Goal: Navigation & Orientation: Find specific page/section

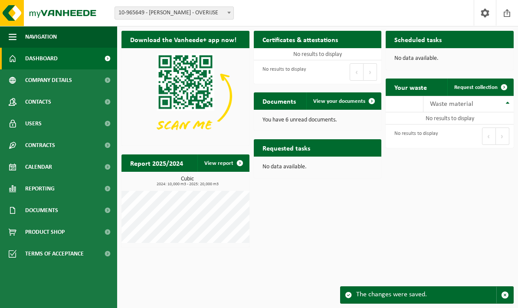
click at [37, 81] on font "Company details" at bounding box center [48, 80] width 47 height 7
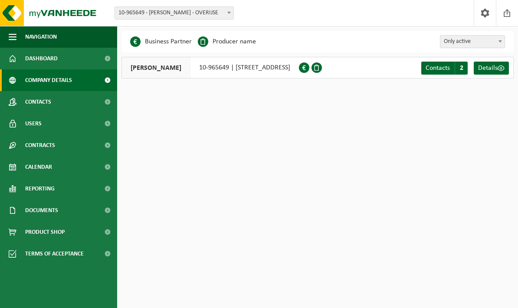
click at [453, 66] on link "Contacts C 2" at bounding box center [445, 68] width 46 height 13
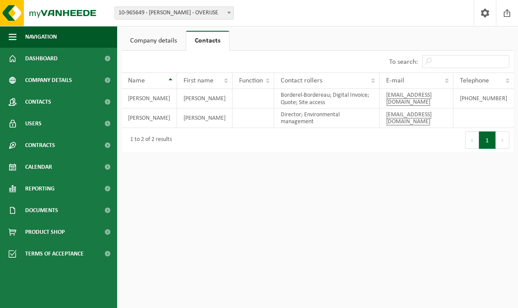
click at [43, 125] on link "Users" at bounding box center [58, 124] width 117 height 22
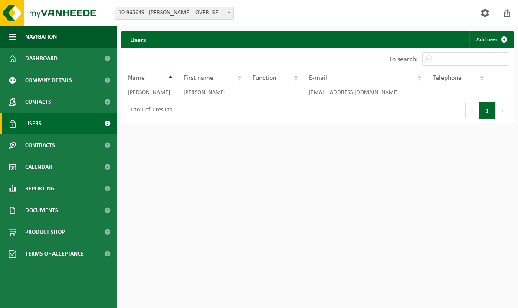
click at [42, 151] on span "Contracts" at bounding box center [40, 146] width 30 height 22
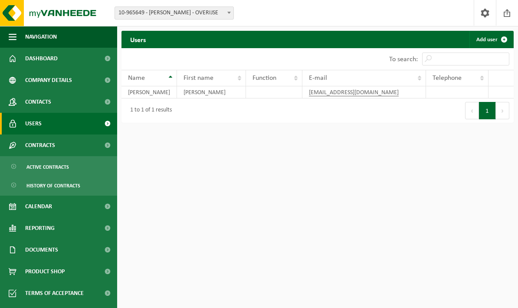
click at [50, 169] on font "Active contracts" at bounding box center [47, 167] width 43 height 5
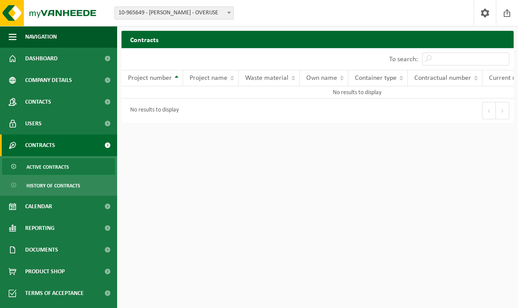
click at [52, 189] on span "History of contracts" at bounding box center [53, 186] width 54 height 17
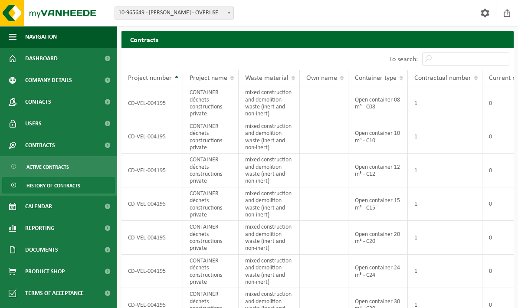
click at [42, 247] on font "Documents" at bounding box center [41, 250] width 33 height 7
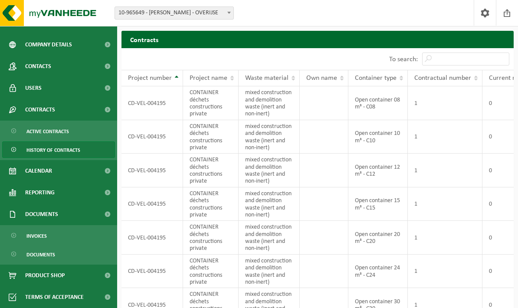
scroll to position [36, 0]
click at [34, 237] on font "Invoices" at bounding box center [36, 236] width 20 height 5
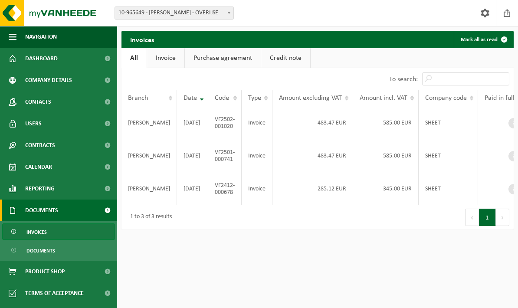
click at [293, 54] on link "Credit note" at bounding box center [285, 58] width 49 height 20
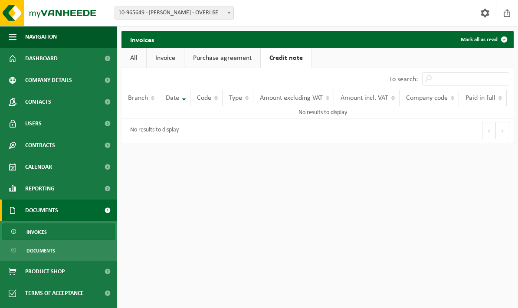
click at [233, 61] on font "Purchase agreement" at bounding box center [222, 58] width 59 height 7
click at [165, 53] on link "Invoice" at bounding box center [165, 58] width 37 height 20
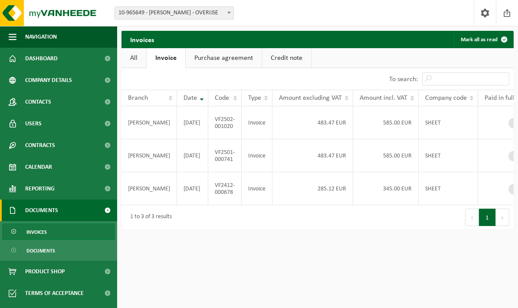
click at [39, 100] on font "Contacts" at bounding box center [38, 102] width 26 height 7
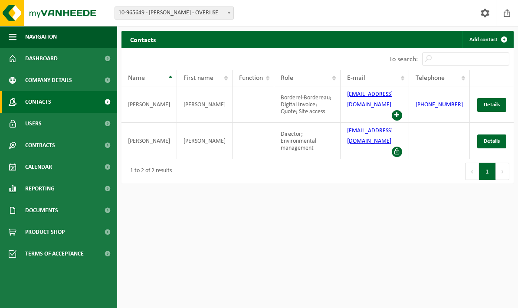
click at [50, 205] on span "Documents" at bounding box center [41, 211] width 33 height 22
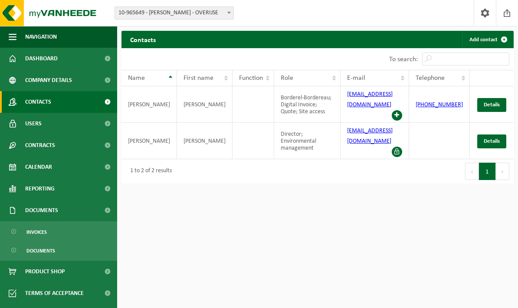
click at [39, 251] on font "Documents" at bounding box center [40, 251] width 29 height 5
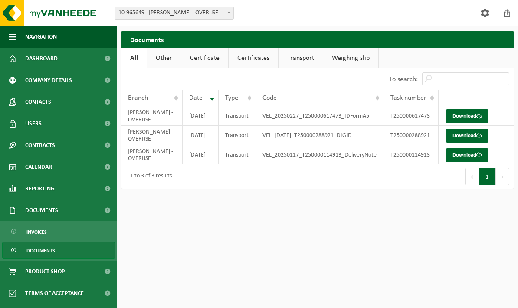
click at [349, 58] on font "Weighing slip" at bounding box center [351, 58] width 38 height 7
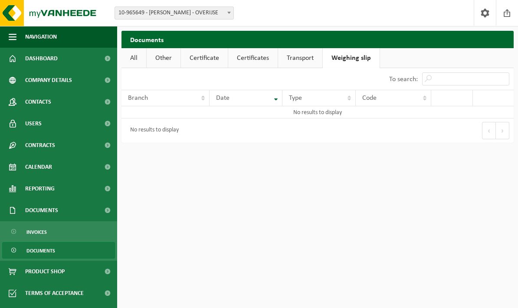
click at [317, 53] on link "Transport" at bounding box center [300, 58] width 44 height 20
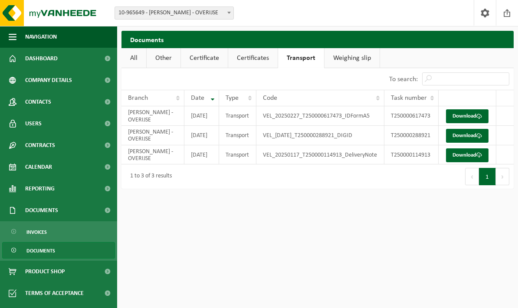
scroll to position [2, 0]
click at [40, 63] on span "Dashboard" at bounding box center [41, 59] width 33 height 22
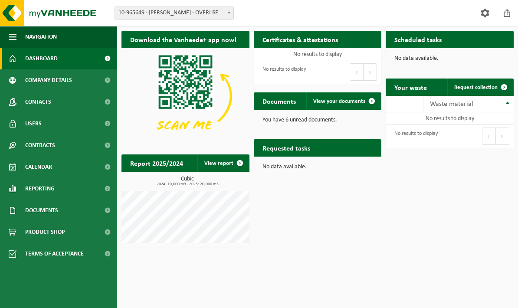
click at [367, 109] on span at bounding box center [371, 100] width 17 height 17
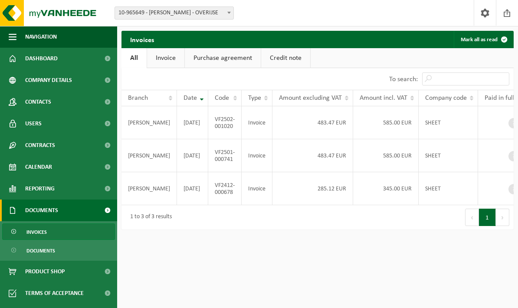
click at [504, 218] on button "Next" at bounding box center [502, 217] width 13 height 17
click at [497, 118] on td at bounding box center [503, 122] width 48 height 33
click at [509, 122] on span at bounding box center [514, 123] width 10 height 10
click at [509, 160] on span at bounding box center [514, 156] width 10 height 10
click at [493, 188] on td at bounding box center [503, 188] width 48 height 33
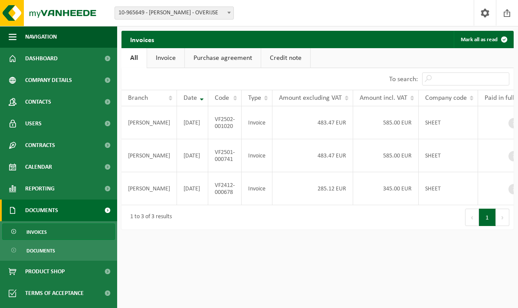
click at [222, 183] on td "VF2412-000678" at bounding box center [224, 188] width 33 height 33
click at [233, 59] on font "Purchase agreement" at bounding box center [223, 58] width 59 height 7
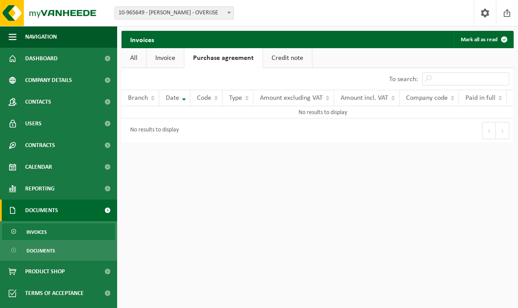
click at [173, 60] on font "Invoice" at bounding box center [165, 58] width 20 height 7
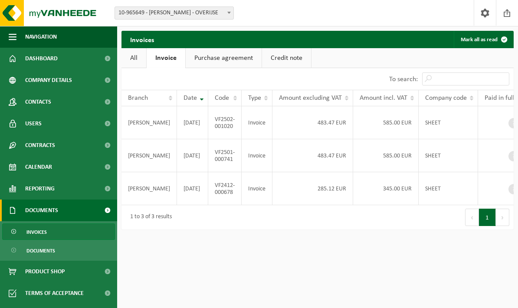
click at [199, 18] on span "10-965649 - [PERSON_NAME] - OVERIJSE" at bounding box center [174, 13] width 119 height 12
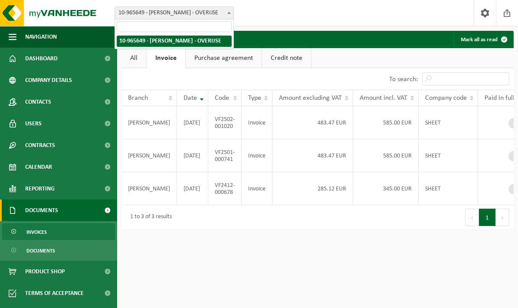
click at [281, 20] on div "Branch: 10-965649 - MAYANK KHOSLA - OVERIJSE 10-965649 - MAYANK KHOSLA - OVERIJ…" at bounding box center [259, 13] width 518 height 26
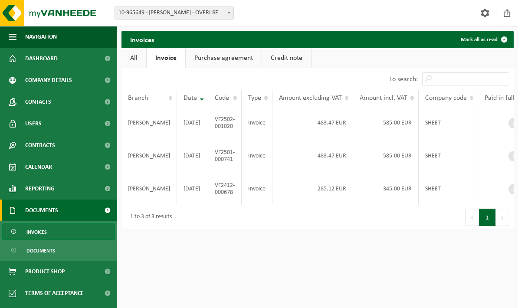
click at [482, 18] on span at bounding box center [485, 13] width 13 height 26
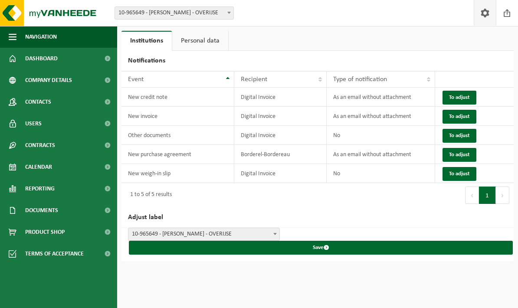
click at [505, 196] on button "Next" at bounding box center [502, 195] width 13 height 17
click at [470, 197] on button "Previous" at bounding box center [472, 195] width 14 height 17
click at [461, 102] on button "To adjust" at bounding box center [460, 98] width 34 height 14
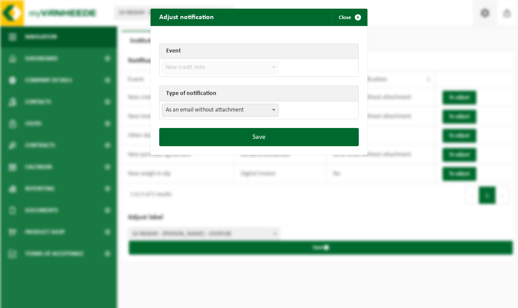
click at [353, 19] on span "submit" at bounding box center [358, 17] width 17 height 17
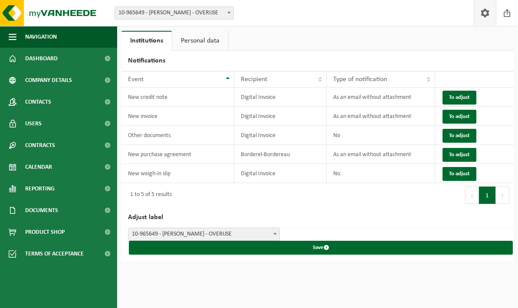
click at [489, 17] on span at bounding box center [485, 13] width 13 height 26
click at [210, 44] on font "Personal data" at bounding box center [200, 40] width 39 height 7
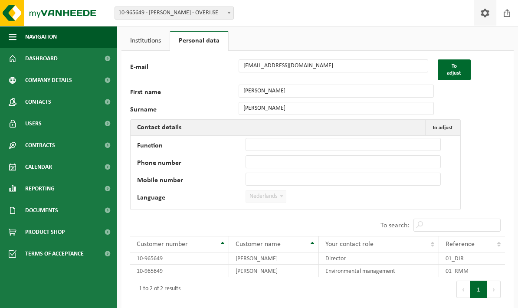
click at [507, 17] on span at bounding box center [507, 13] width 13 height 26
